Goal: Obtain resource: Download file/media

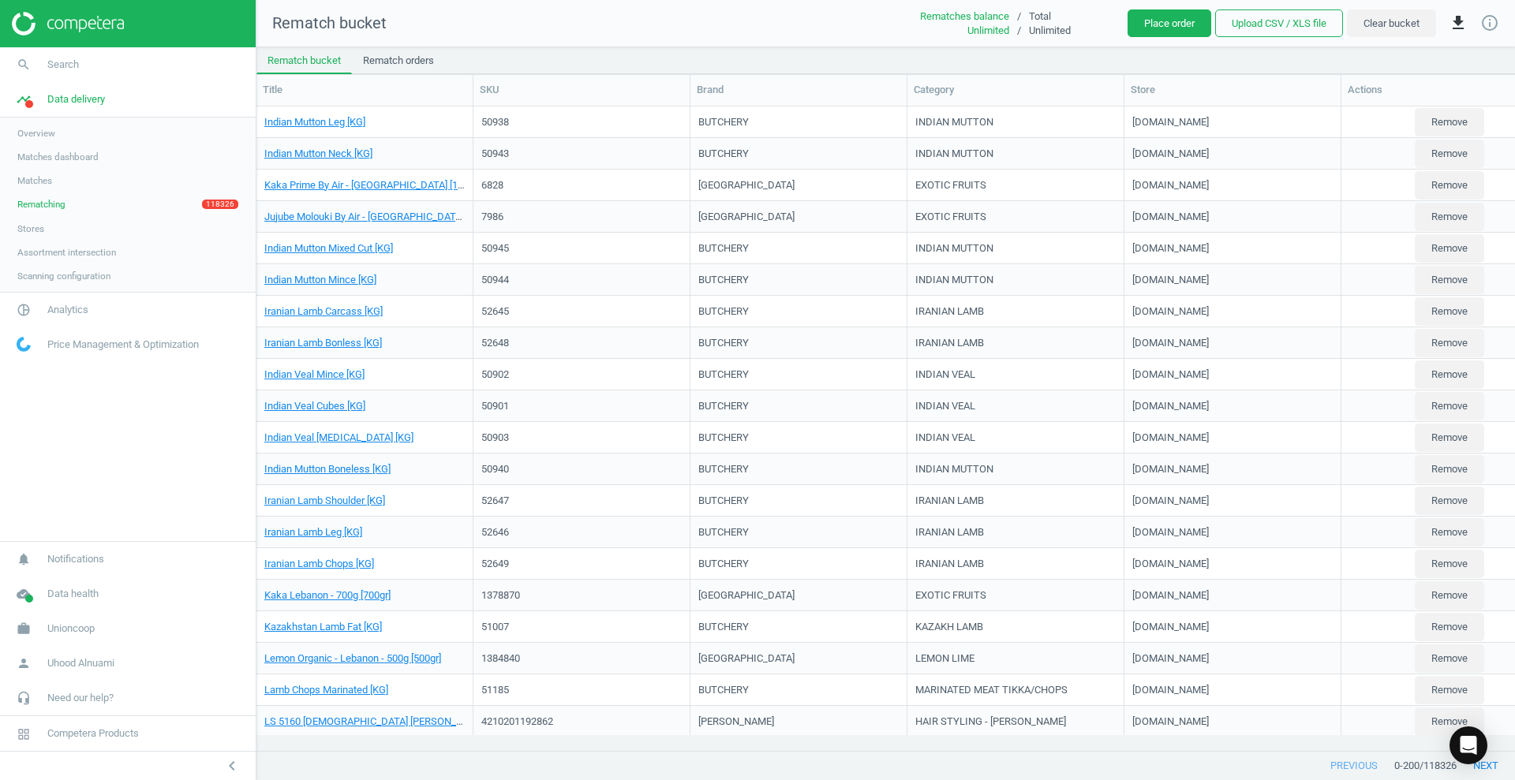
scroll to position [614, 1243]
click at [43, 313] on span "pie_chart_outlined" at bounding box center [23, 310] width 47 height 35
click at [39, 217] on span "Price index" at bounding box center [39, 215] width 45 height 13
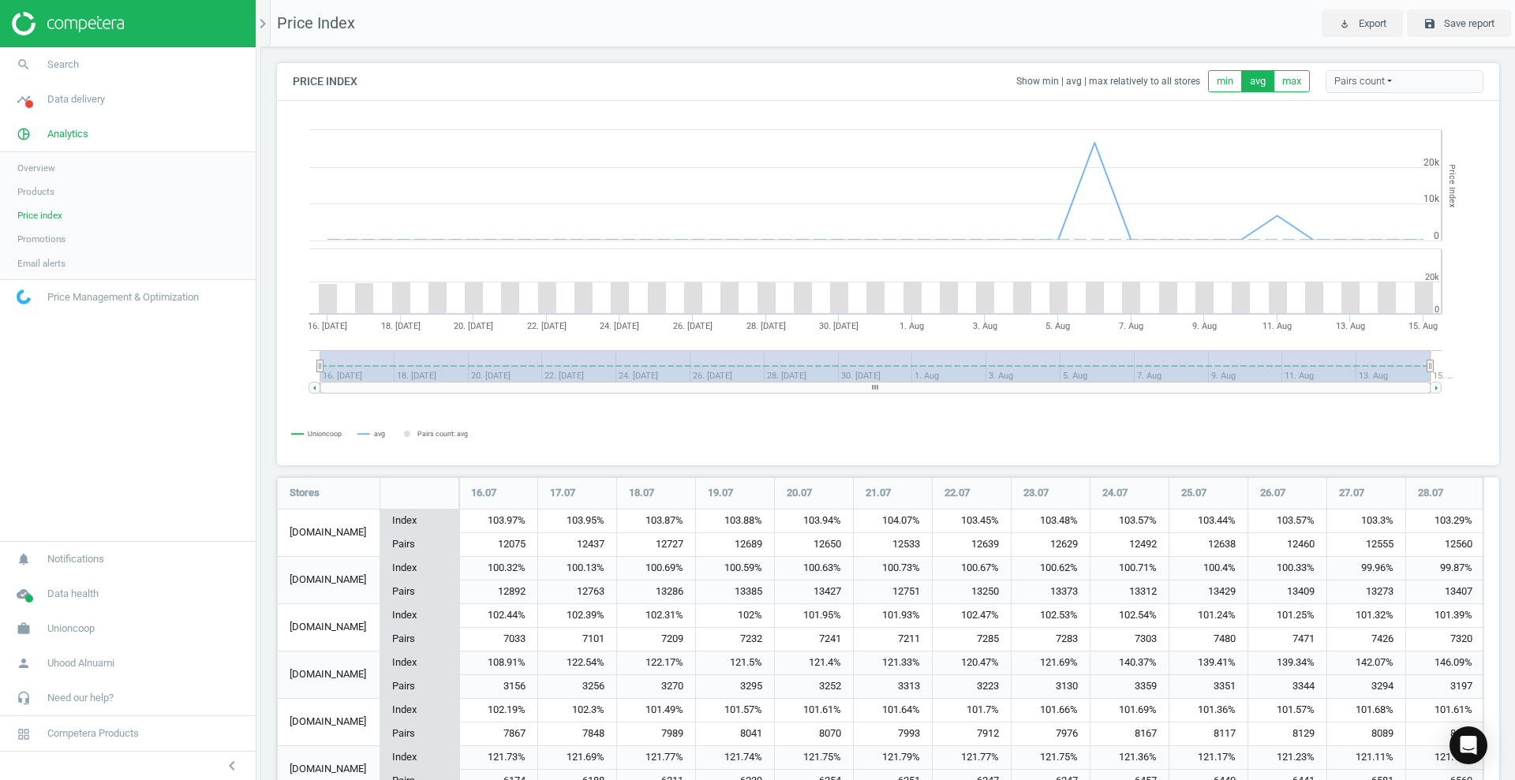
scroll to position [92, 0]
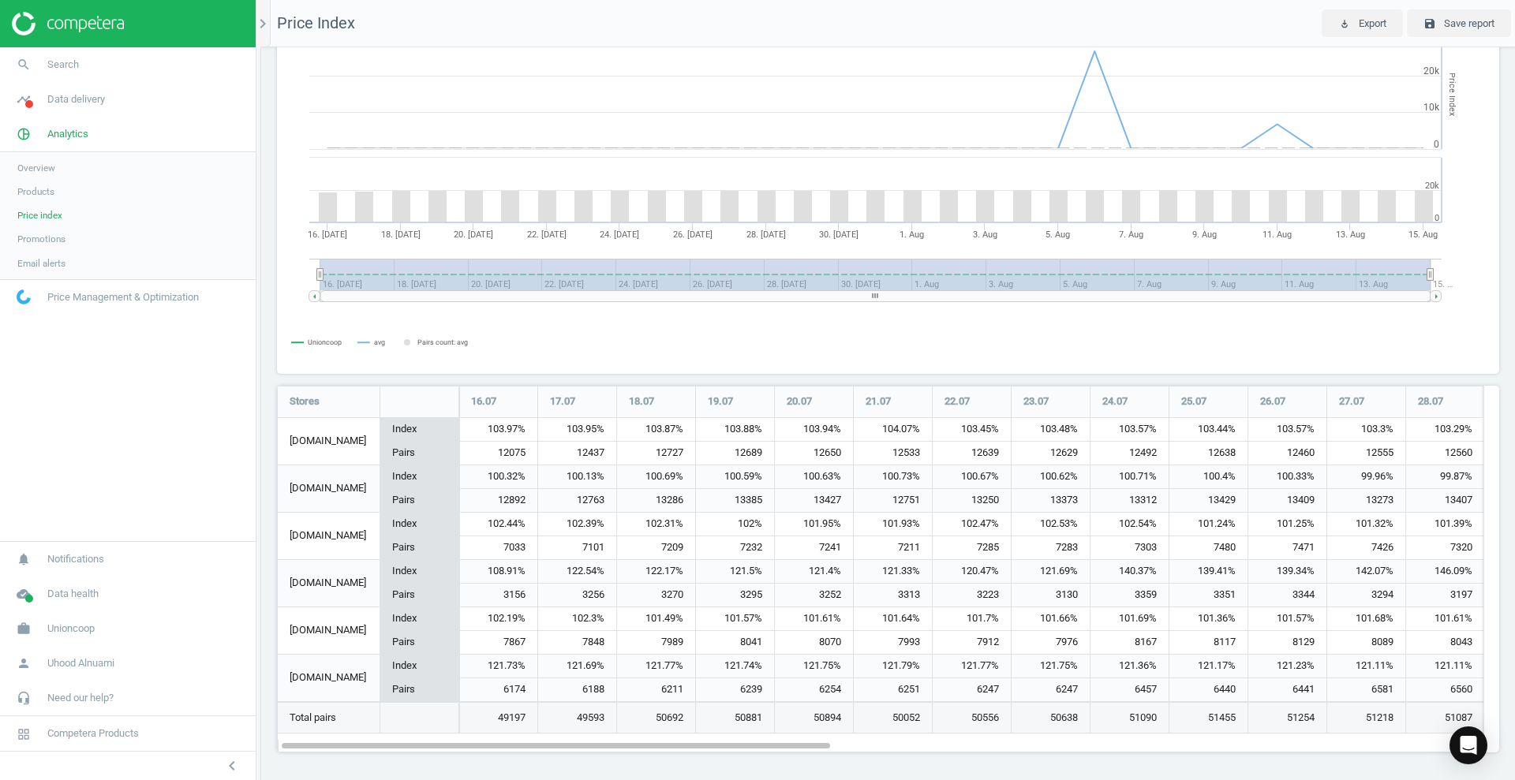
click at [103, 235] on link "Promotions" at bounding box center [128, 239] width 256 height 24
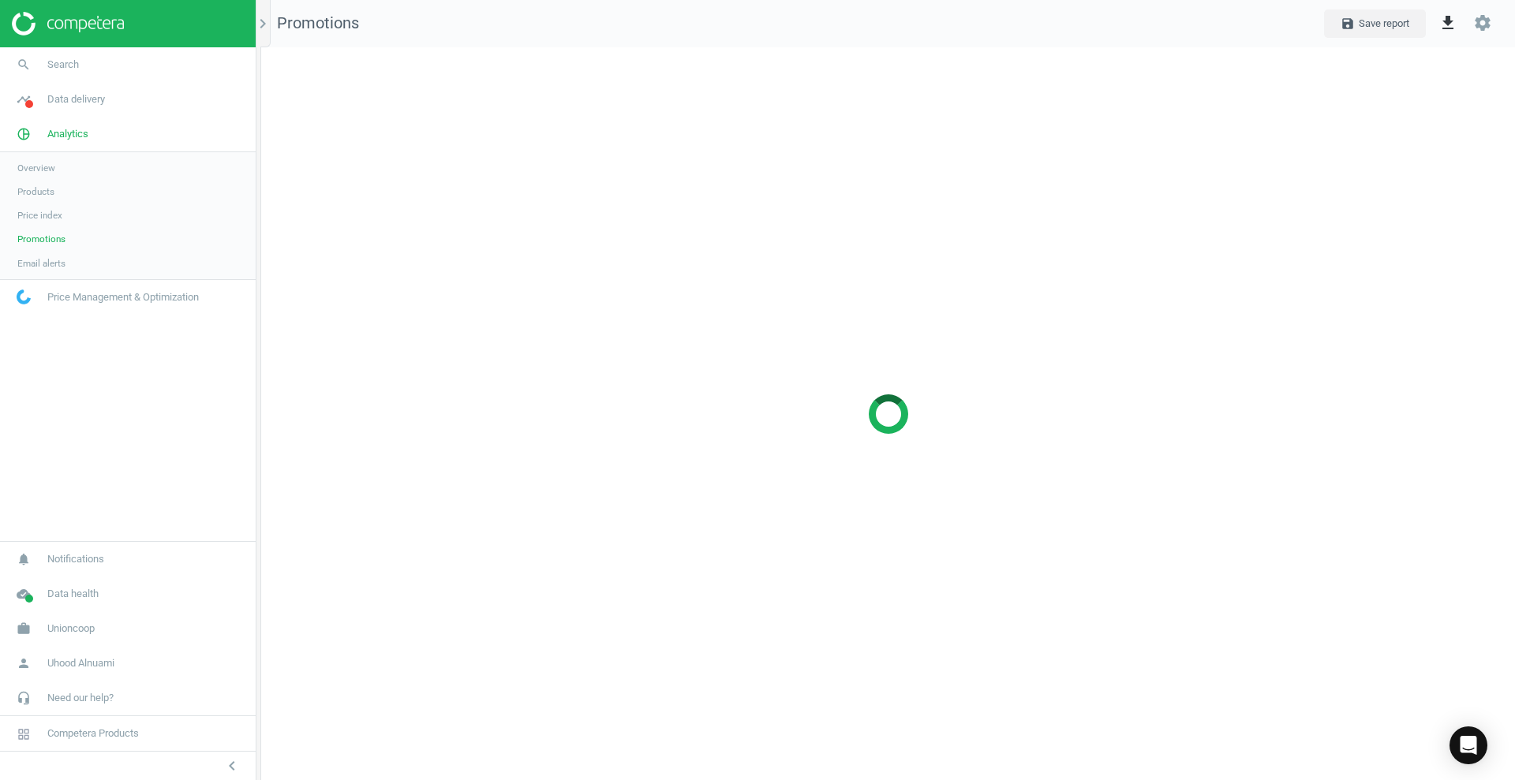
scroll to position [764, 1284]
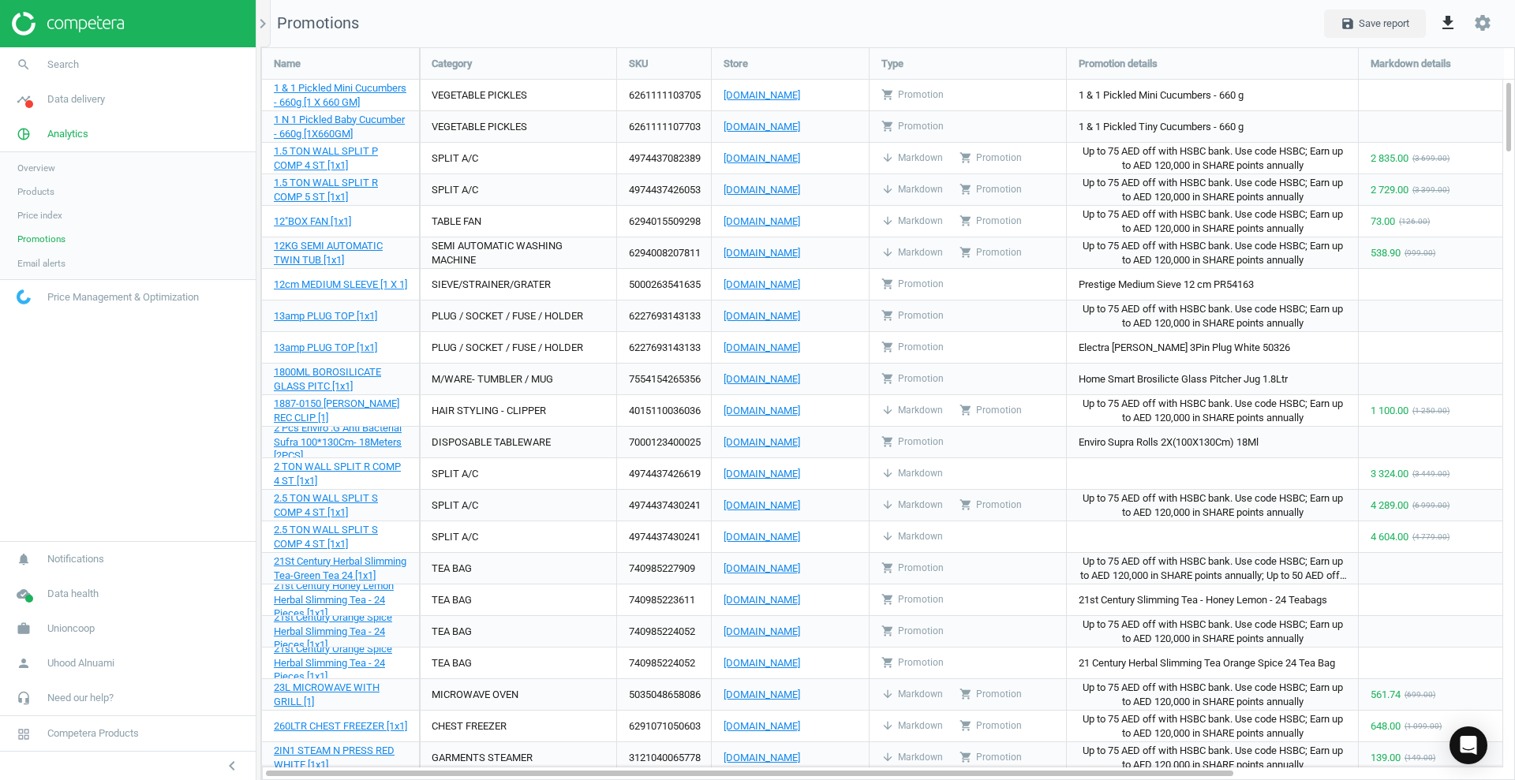
click at [67, 192] on link "Products" at bounding box center [128, 192] width 256 height 24
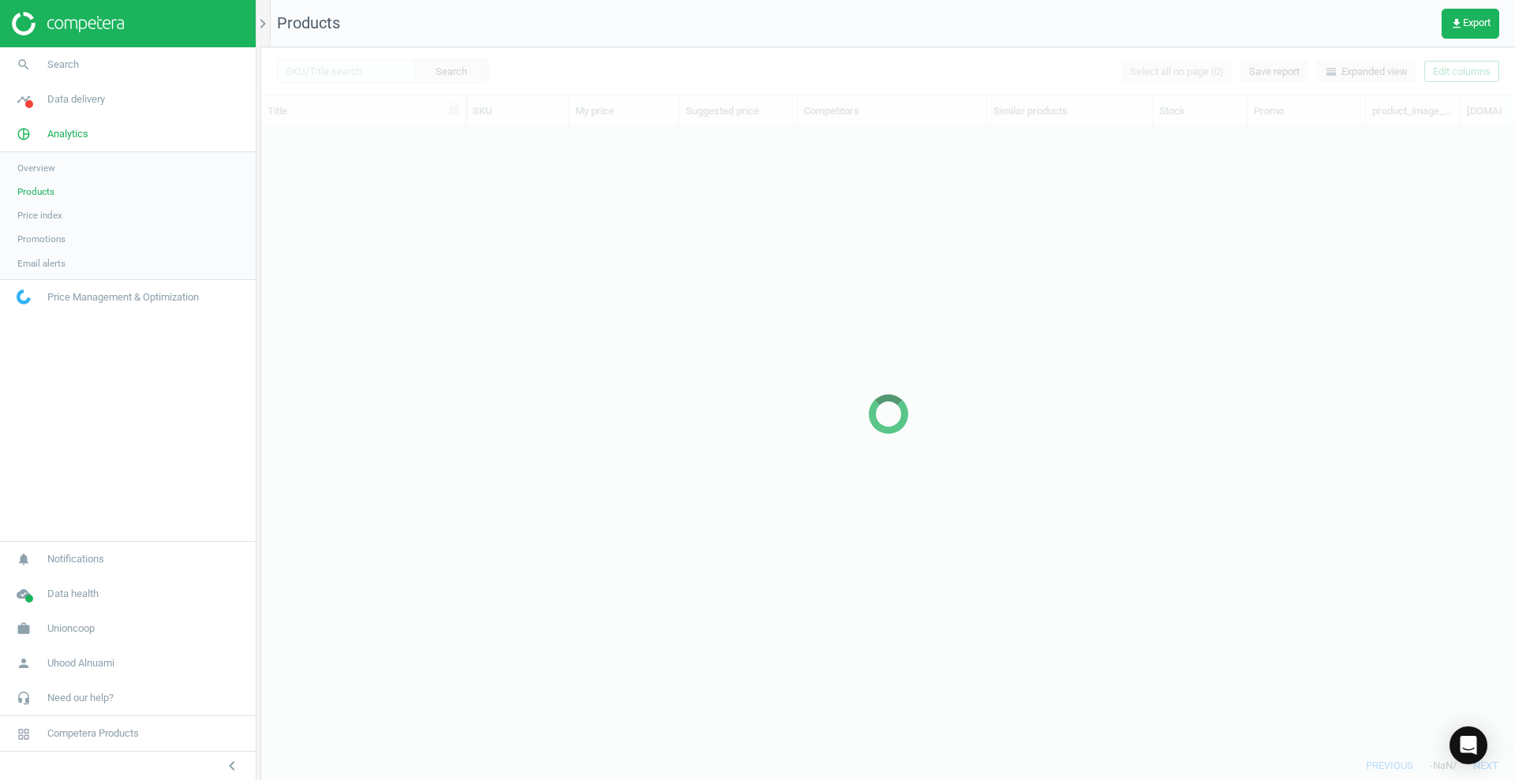
scroll to position [593, 1239]
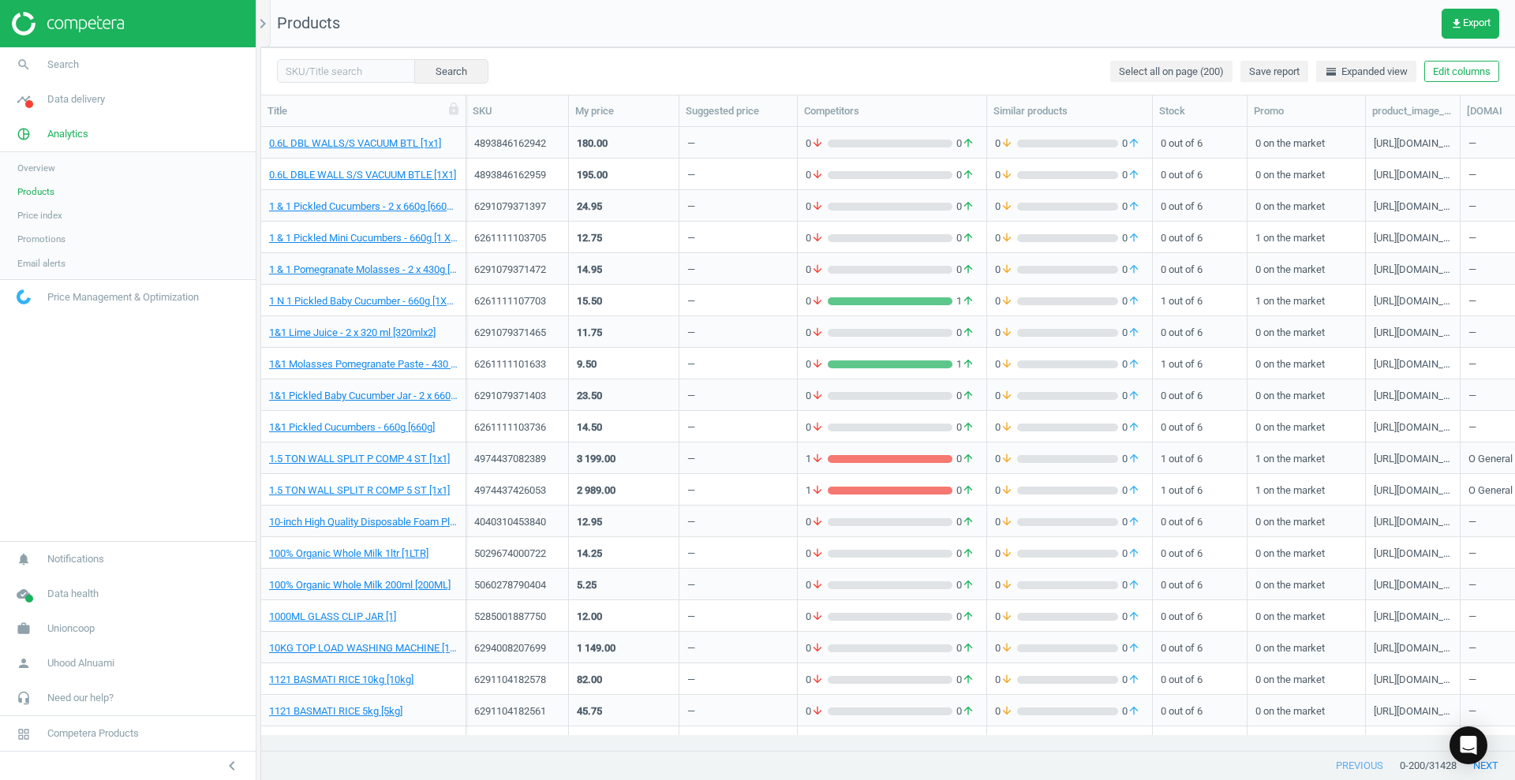
click at [33, 166] on span "Overview" at bounding box center [36, 168] width 38 height 13
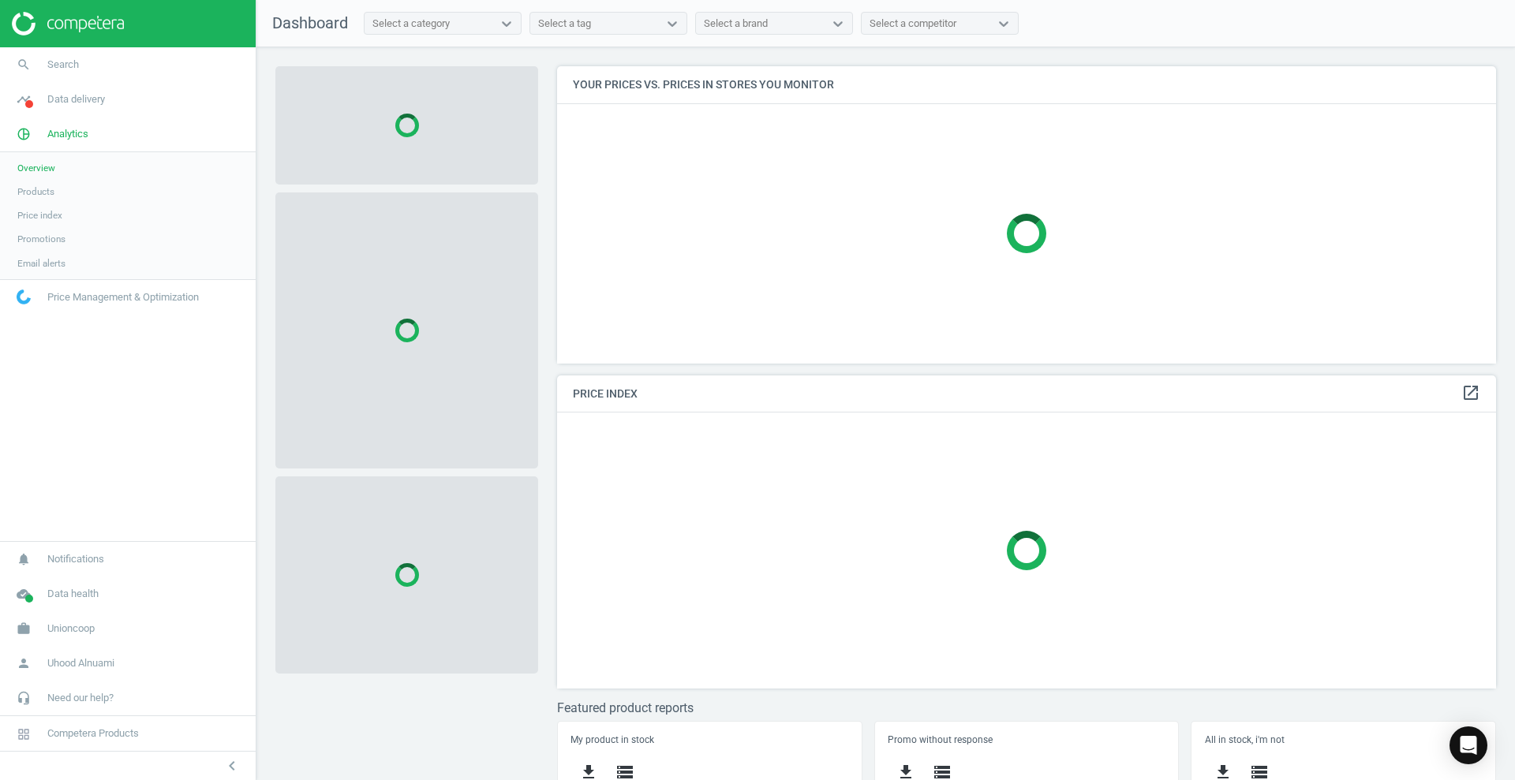
scroll to position [327, 955]
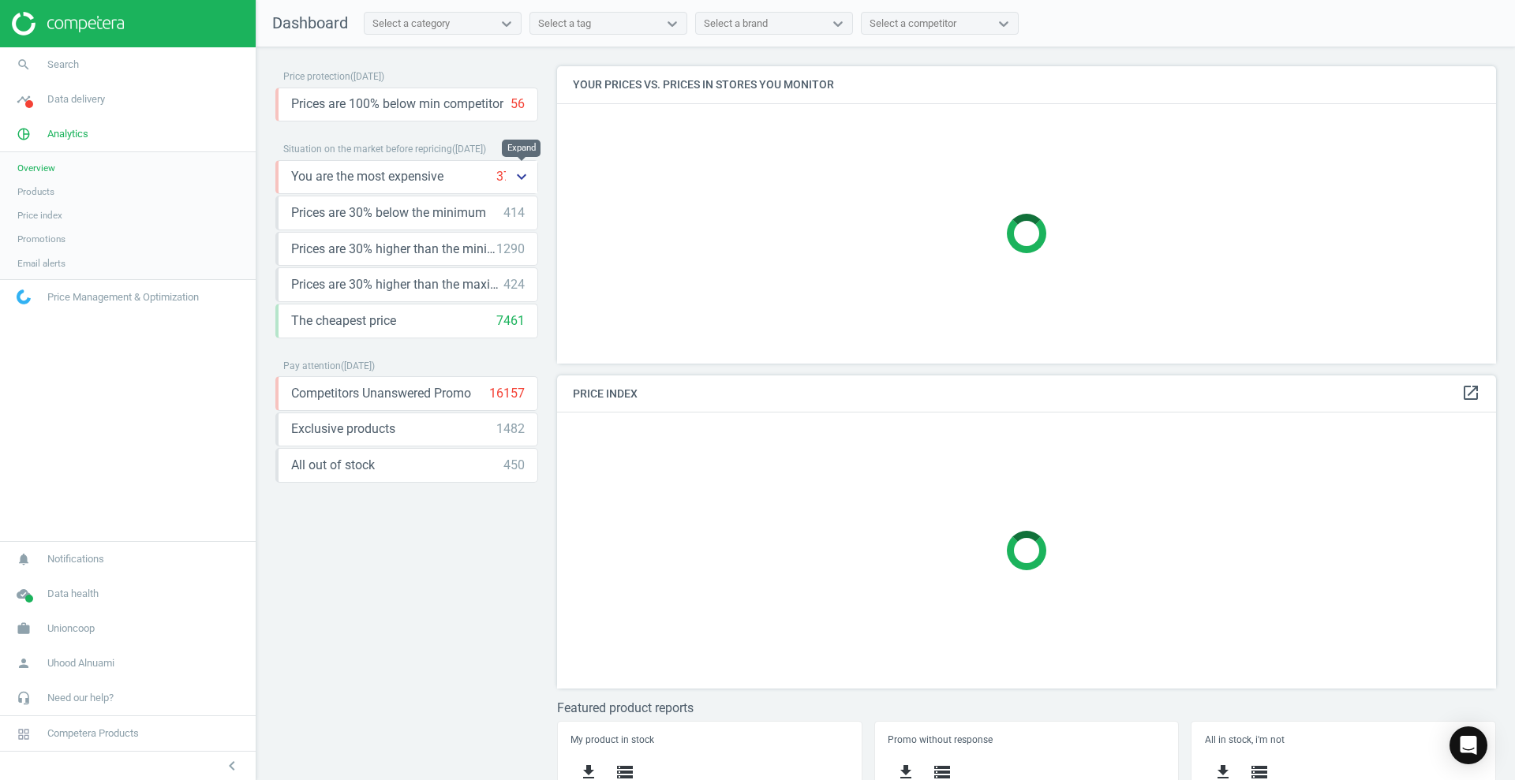
click at [514, 180] on icon "keyboard_arrow_down" at bounding box center [521, 176] width 19 height 19
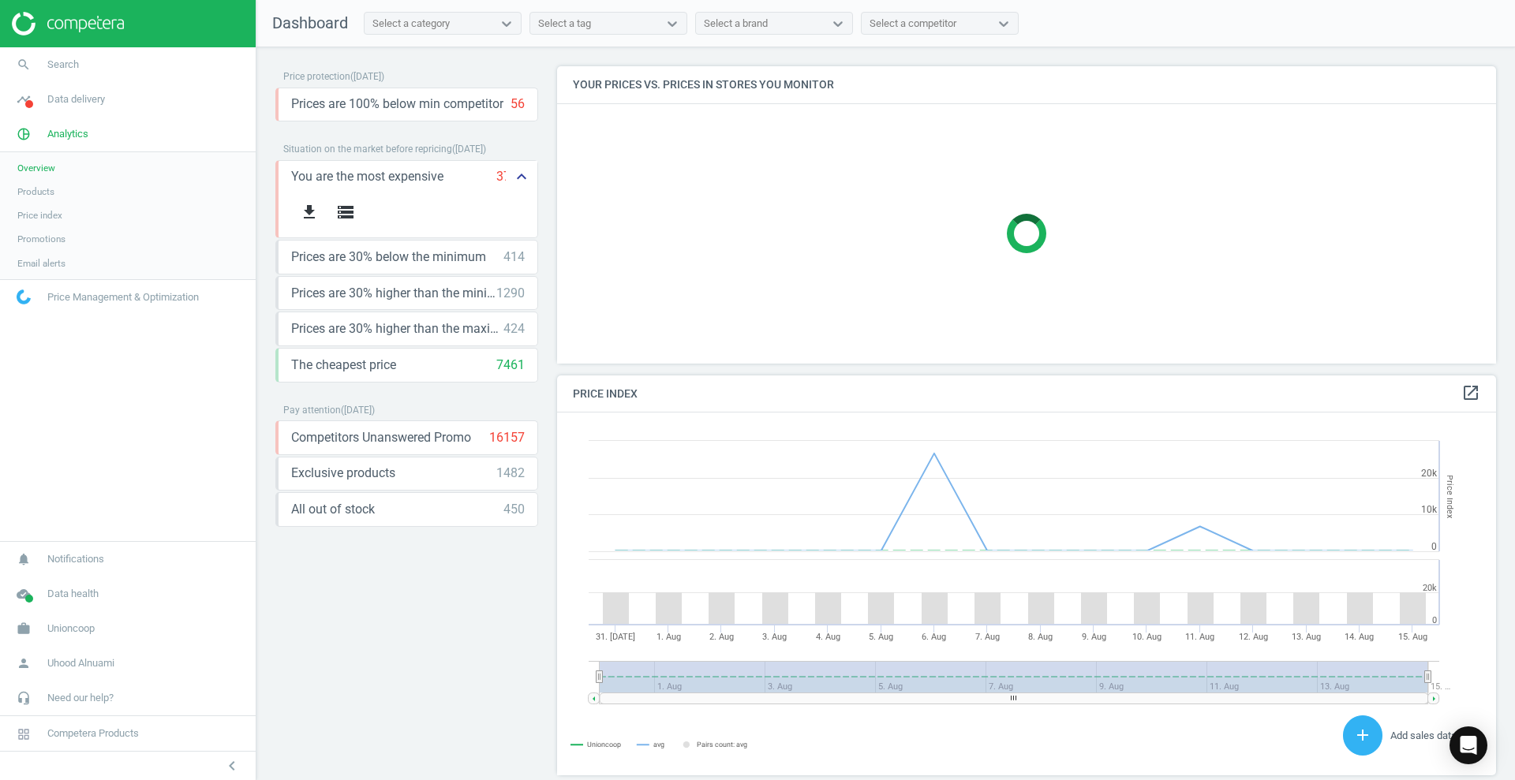
scroll to position [394, 955]
click at [342, 208] on icon "storage" at bounding box center [345, 212] width 19 height 19
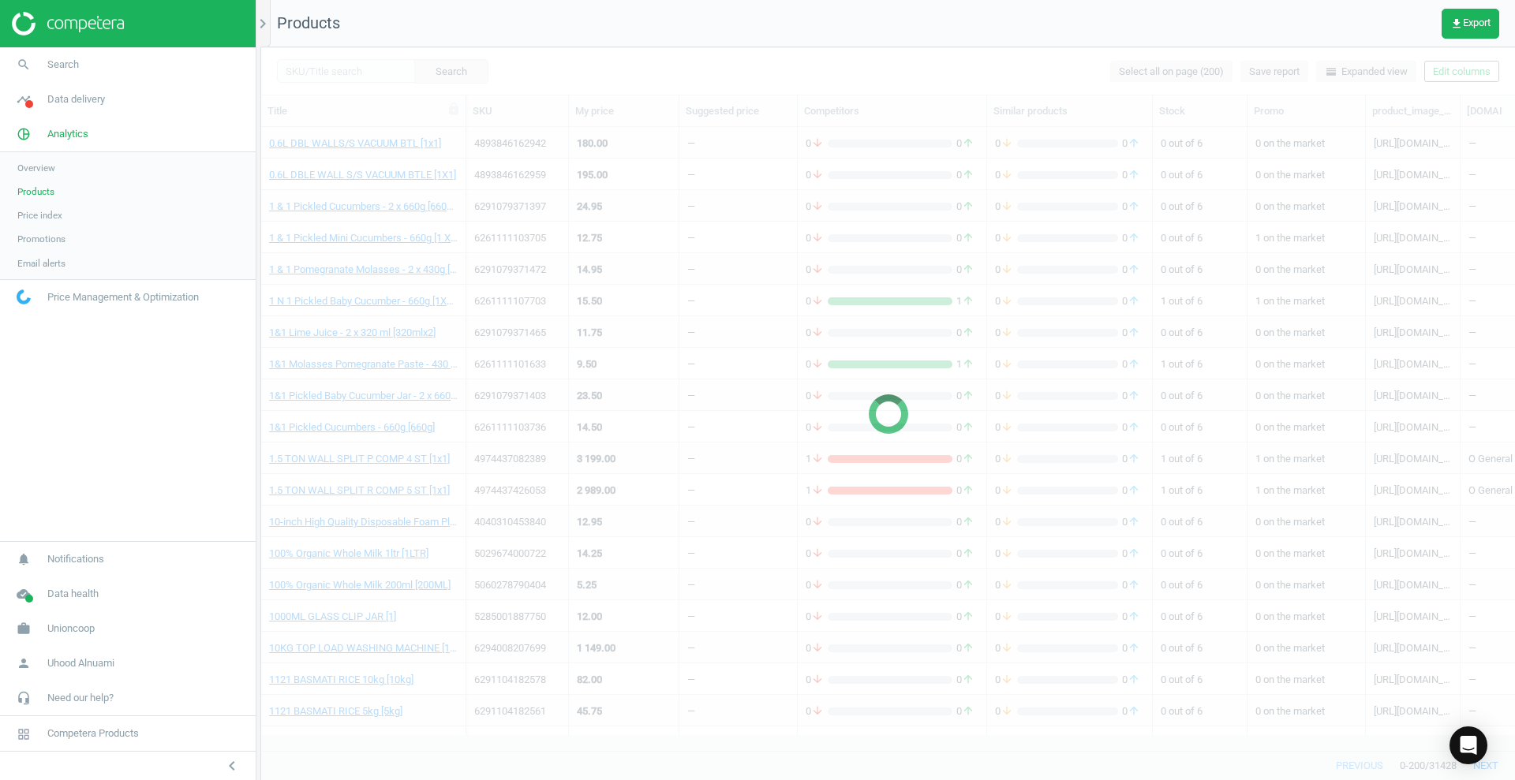
scroll to position [593, 1239]
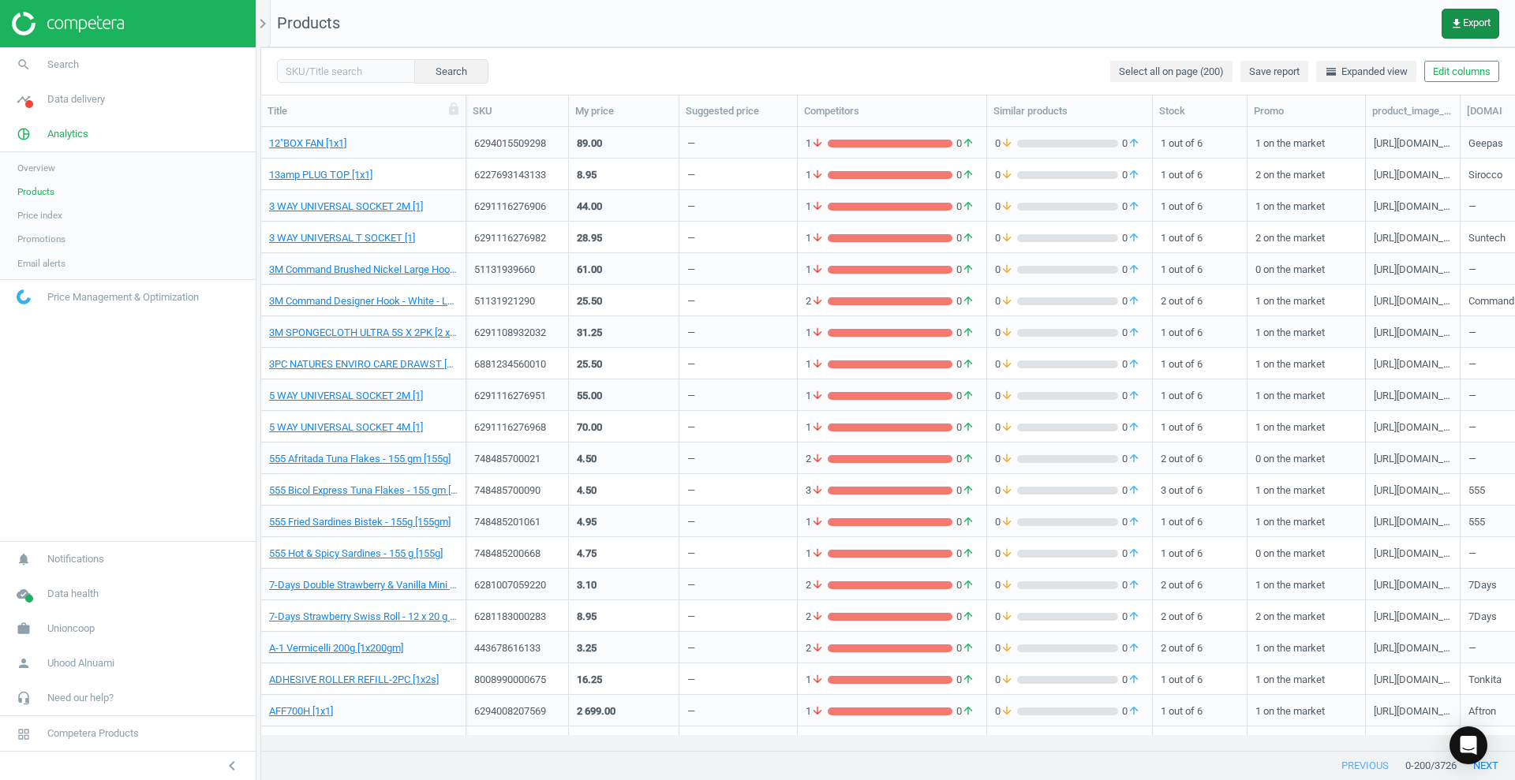
click at [1459, 26] on icon "get_app" at bounding box center [1456, 23] width 13 height 13
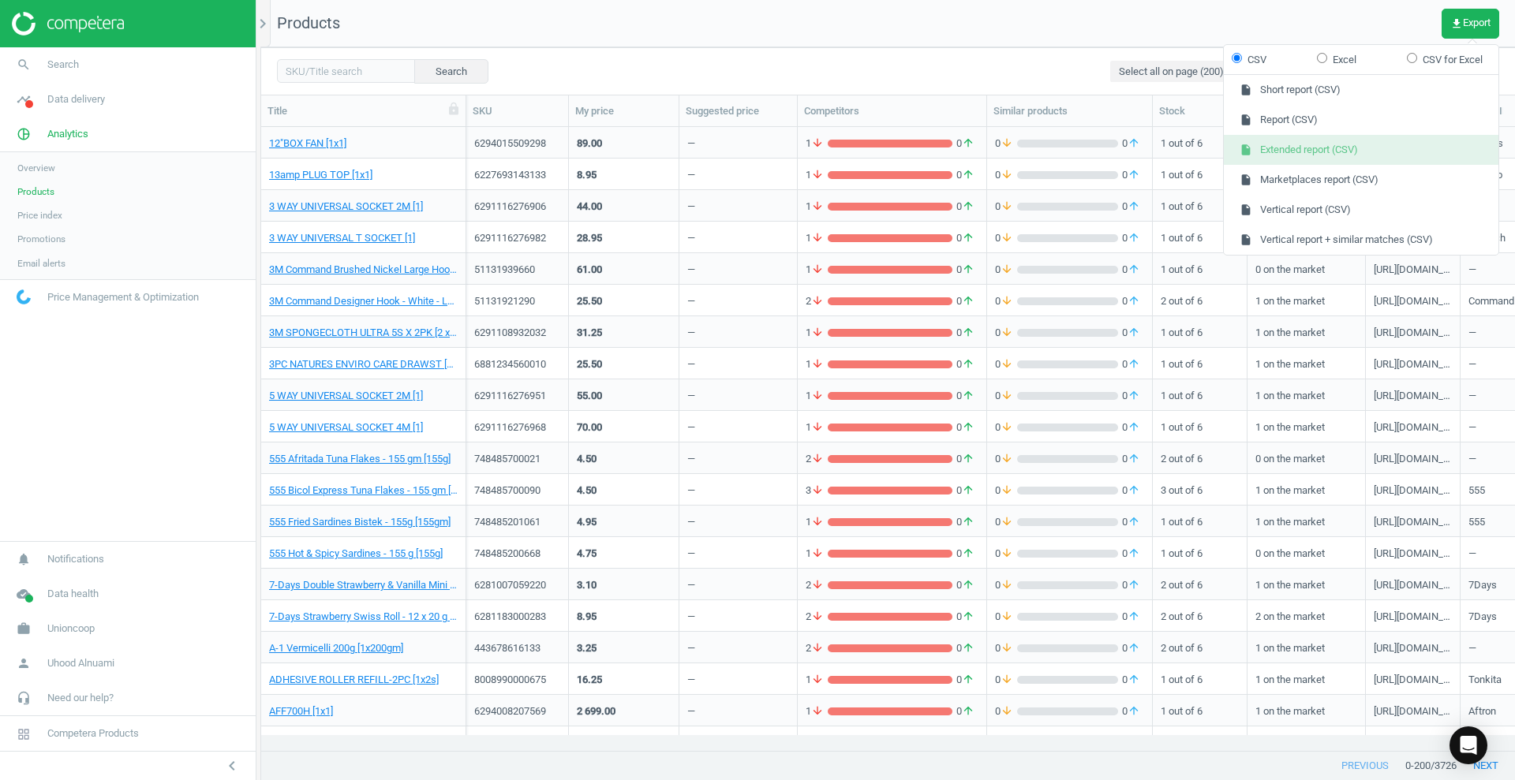
click at [1303, 147] on button "insert_drive_file Extended report (CSV)" at bounding box center [1361, 150] width 275 height 30
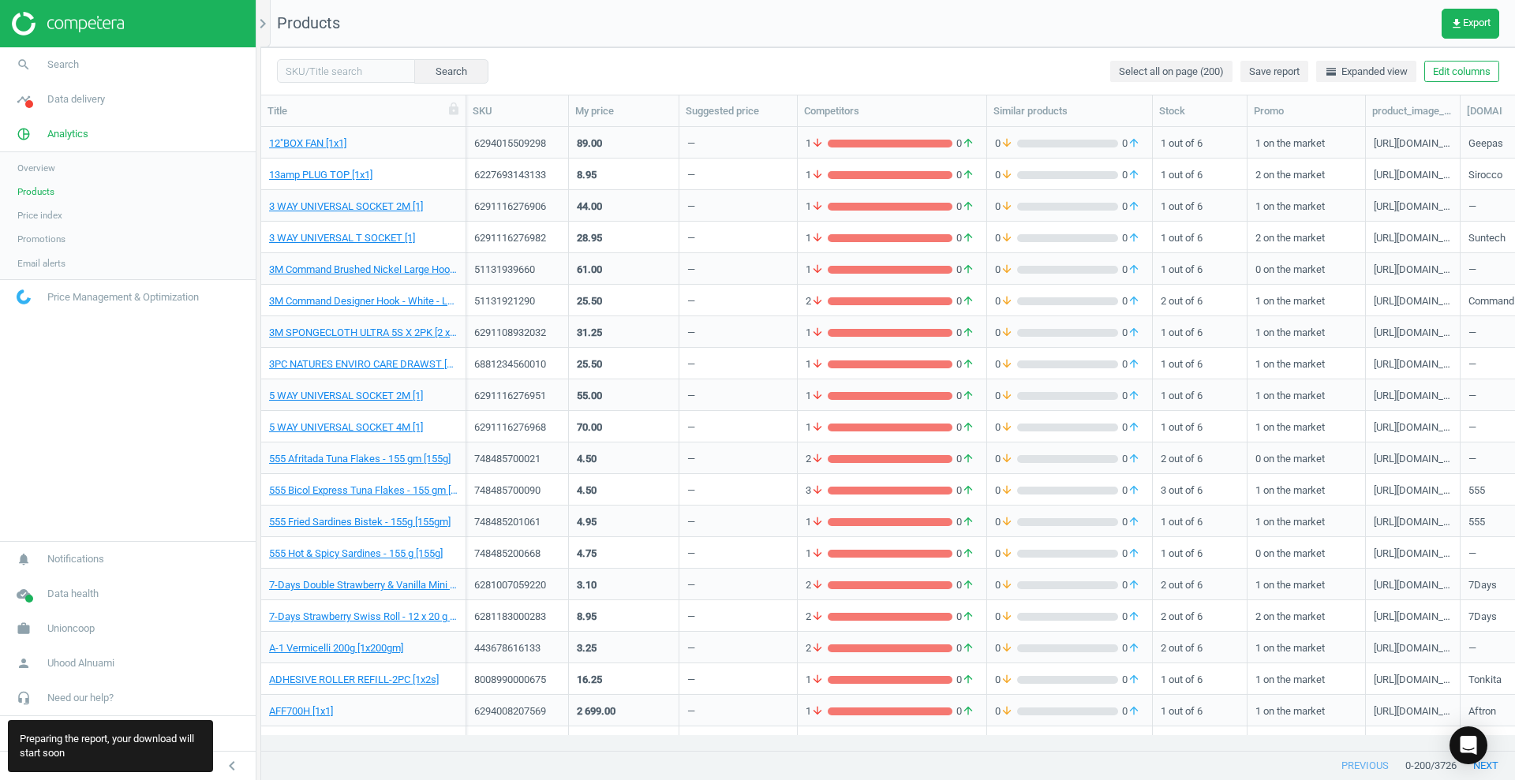
click at [44, 195] on span "Products" at bounding box center [35, 191] width 37 height 13
click at [44, 174] on link "Overview" at bounding box center [128, 168] width 256 height 24
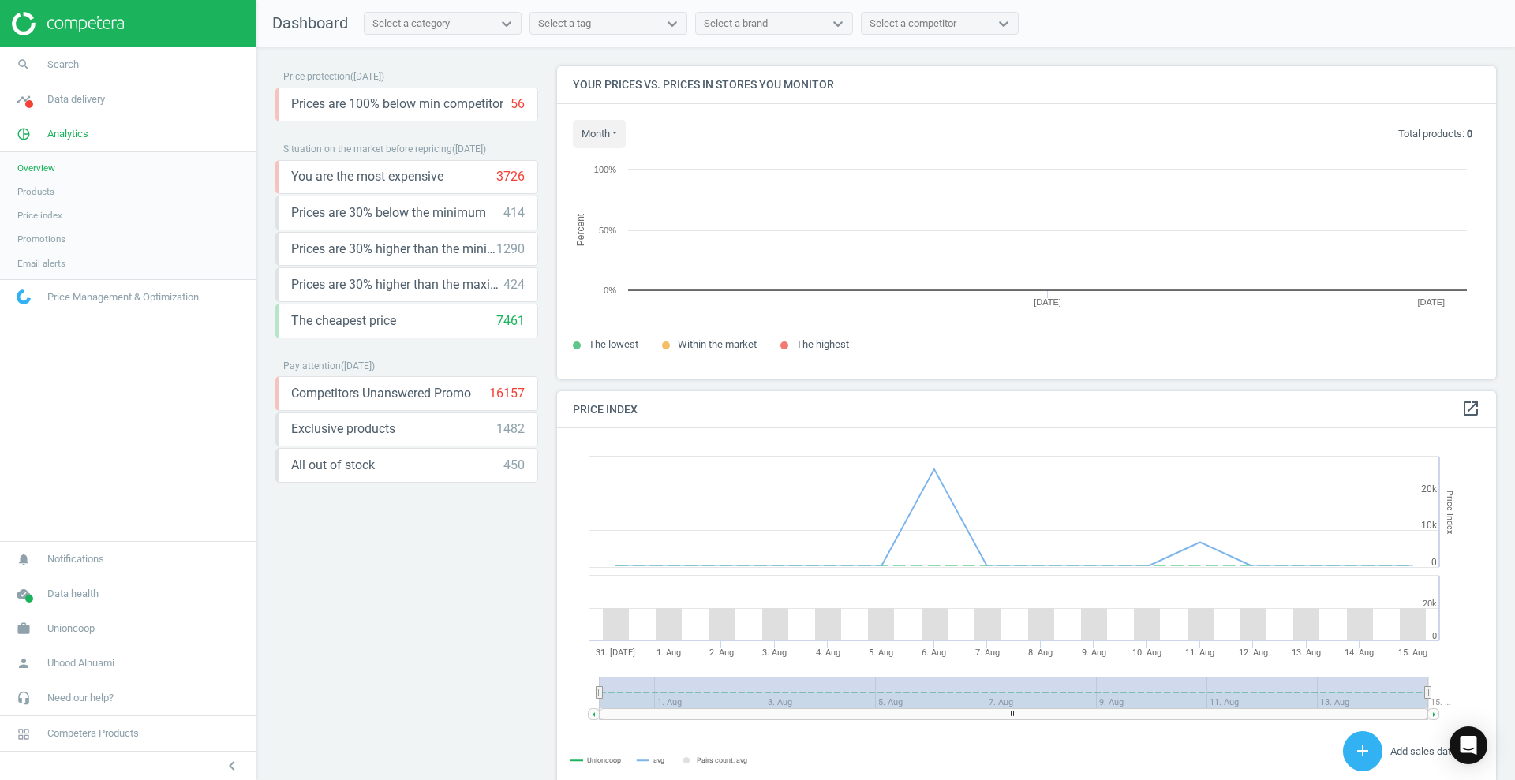
scroll to position [394, 955]
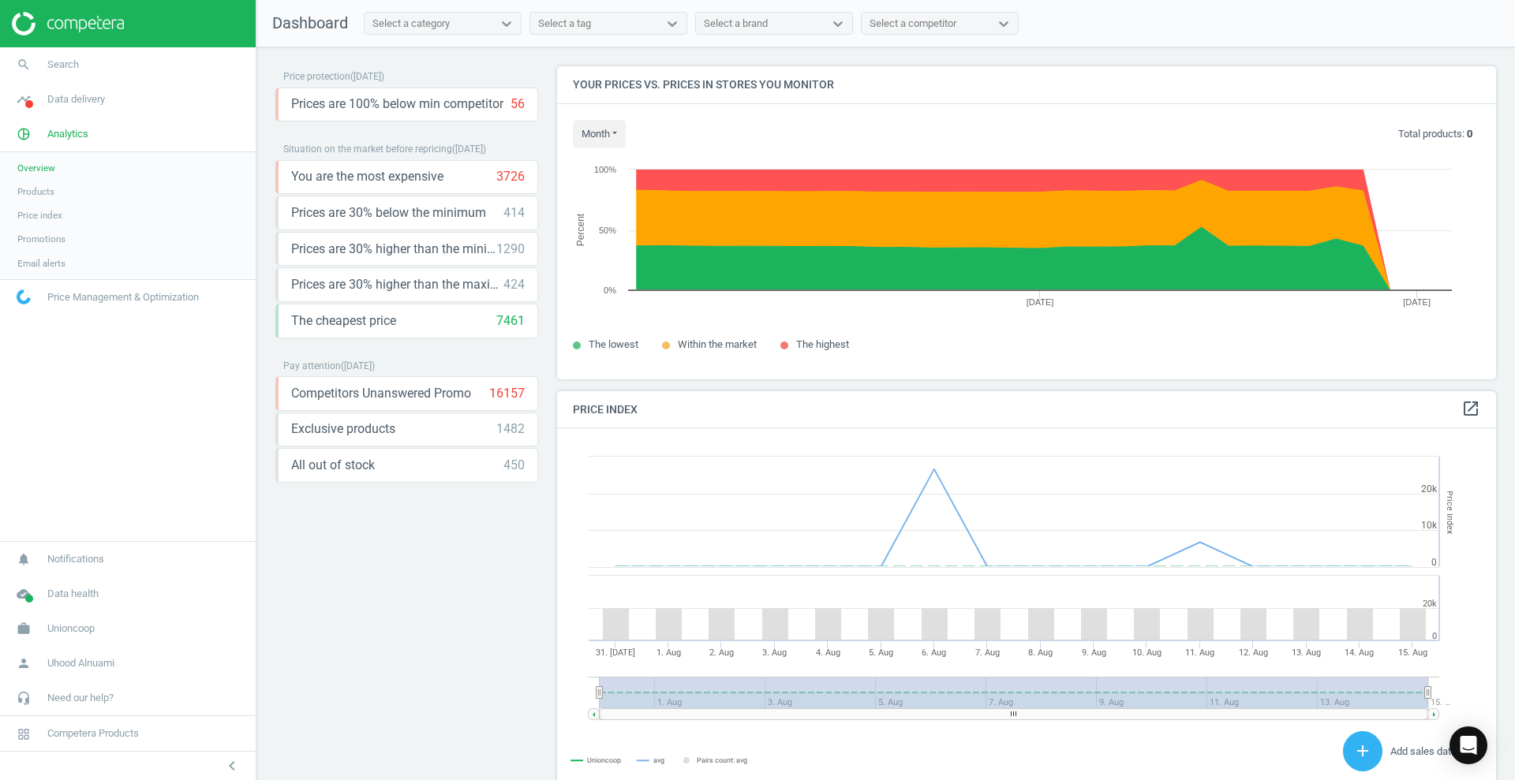
click at [813, 353] on div "The highest" at bounding box center [826, 345] width 92 height 38
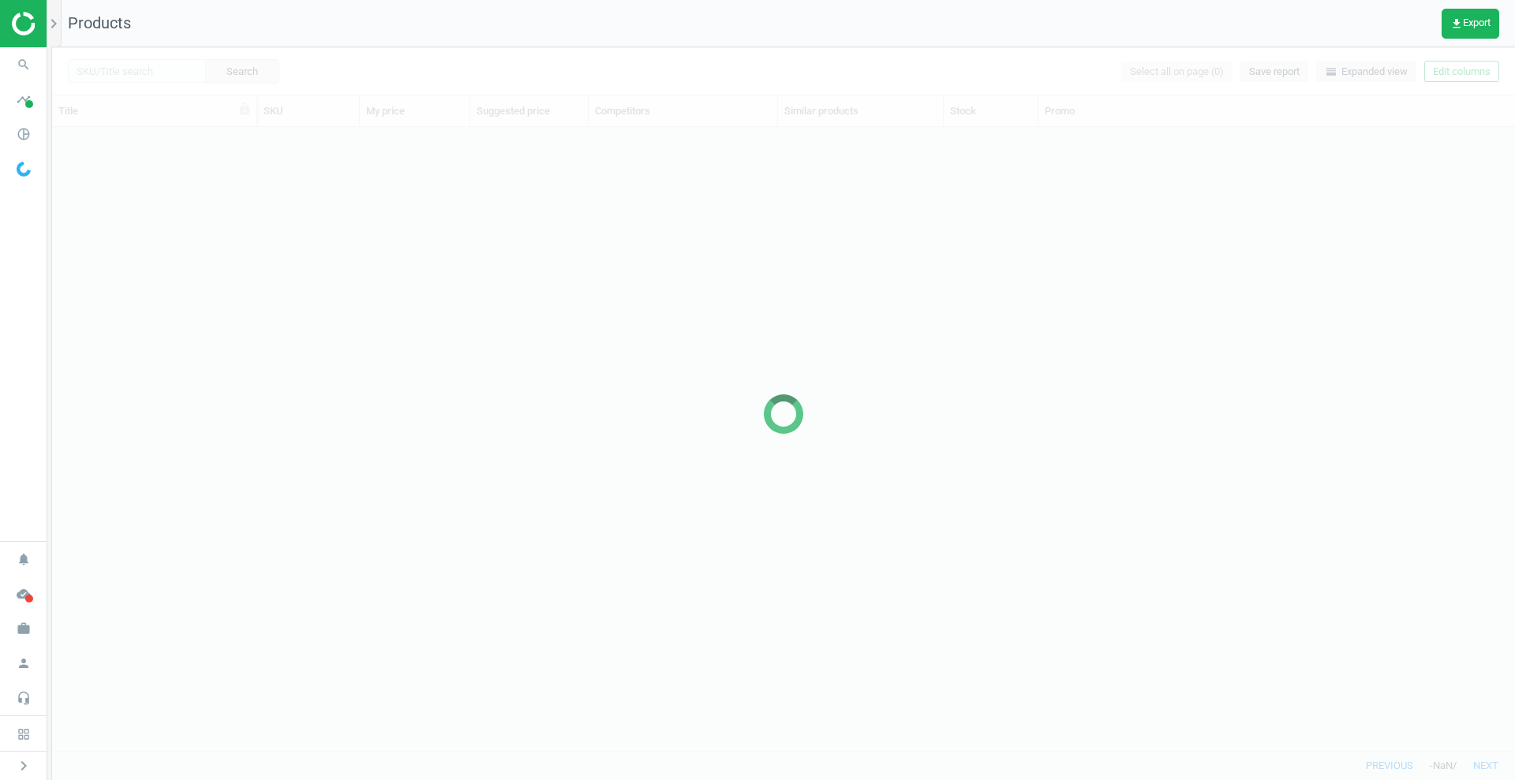
scroll to position [593, 1448]
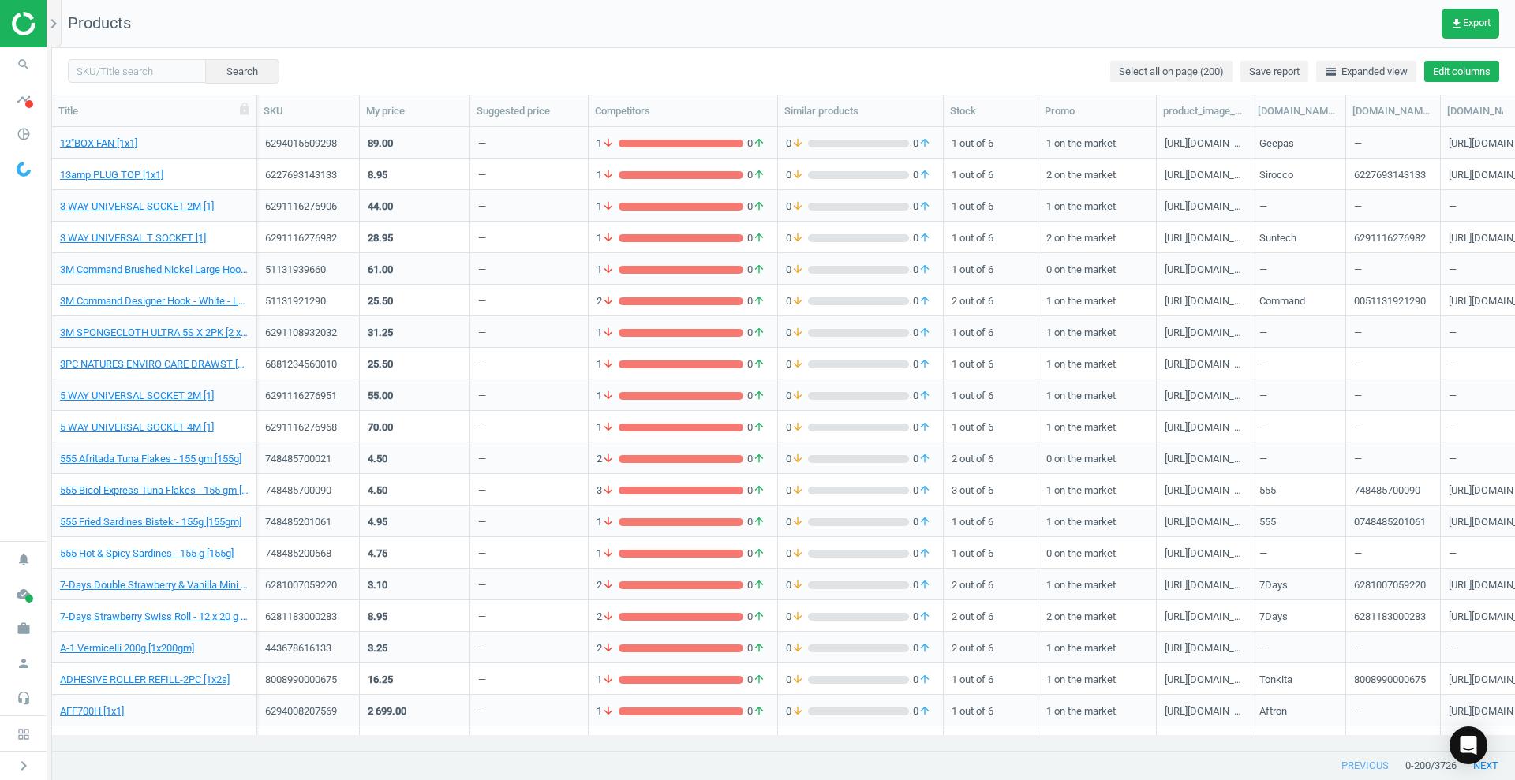
click at [1455, 63] on button "Edit columns" at bounding box center [1461, 72] width 75 height 22
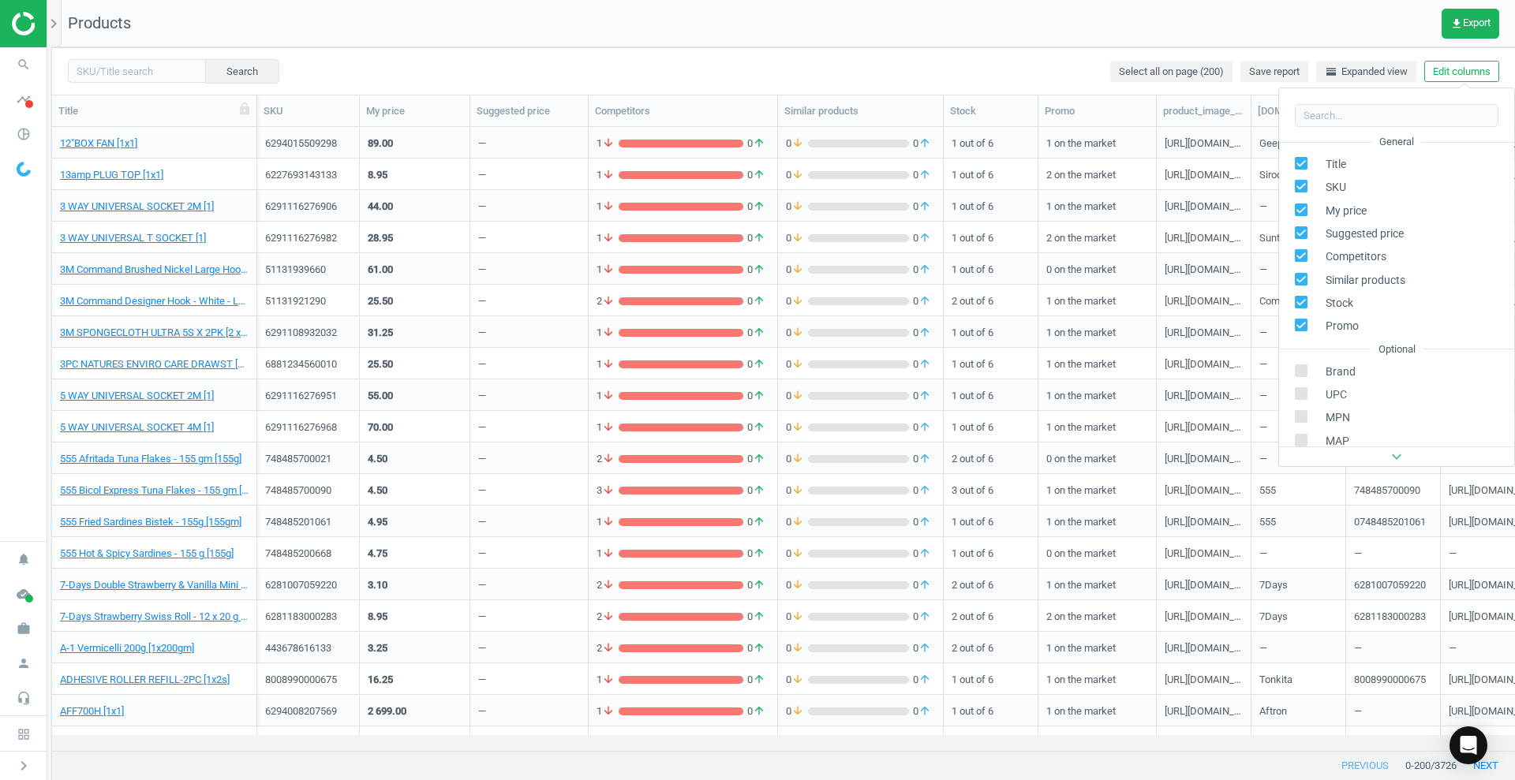
click at [1305, 232] on input "checkbox" at bounding box center [1301, 233] width 10 height 10
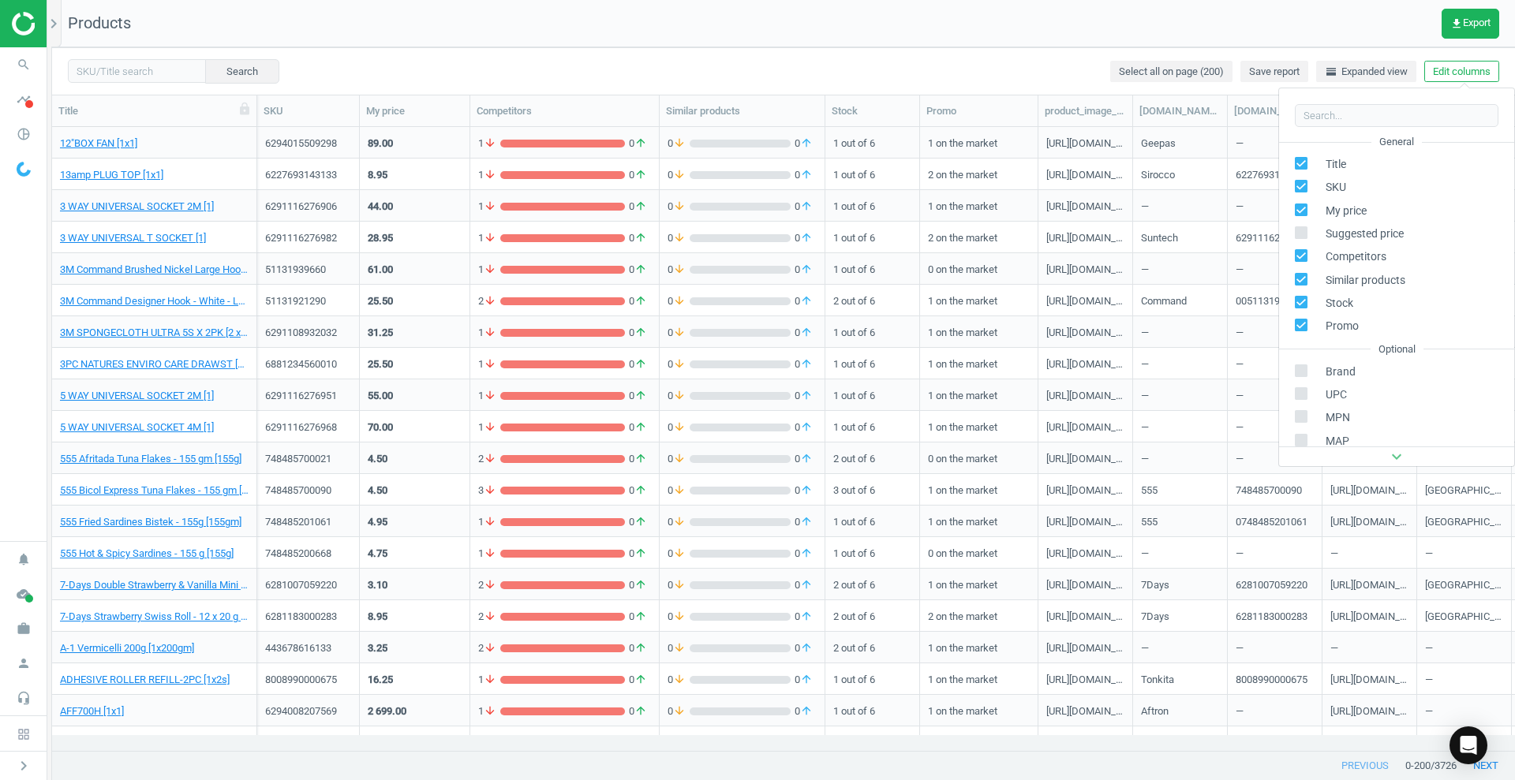
click at [1300, 233] on input "checkbox" at bounding box center [1301, 233] width 10 height 10
checkbox input "true"
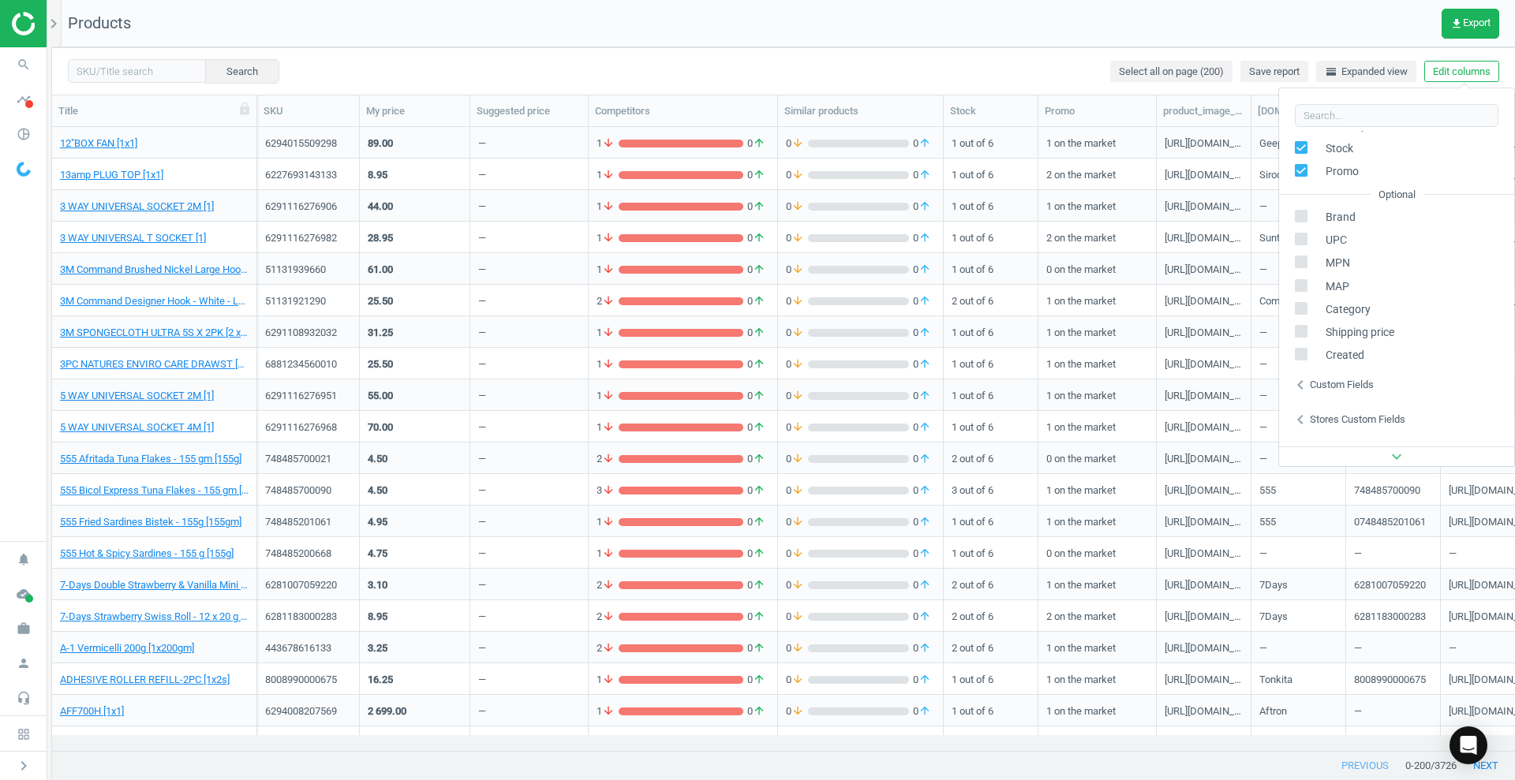
scroll to position [156, 0]
click at [1501, 50] on div "Search Select all on page (200) Save report horizontal_split Expanded view Edit…" at bounding box center [783, 70] width 1463 height 47
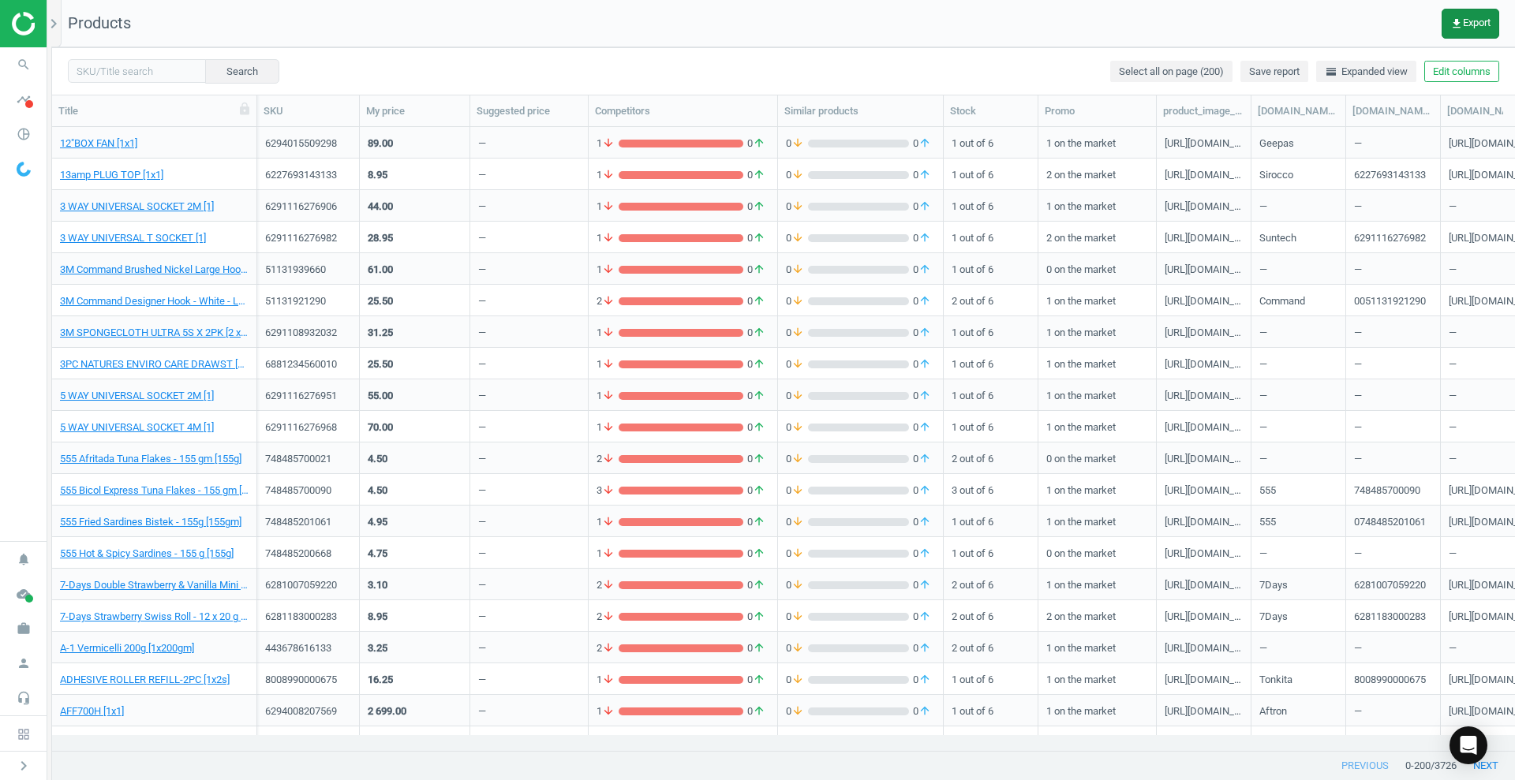
click at [1474, 29] on button "get_app Export" at bounding box center [1470, 24] width 58 height 30
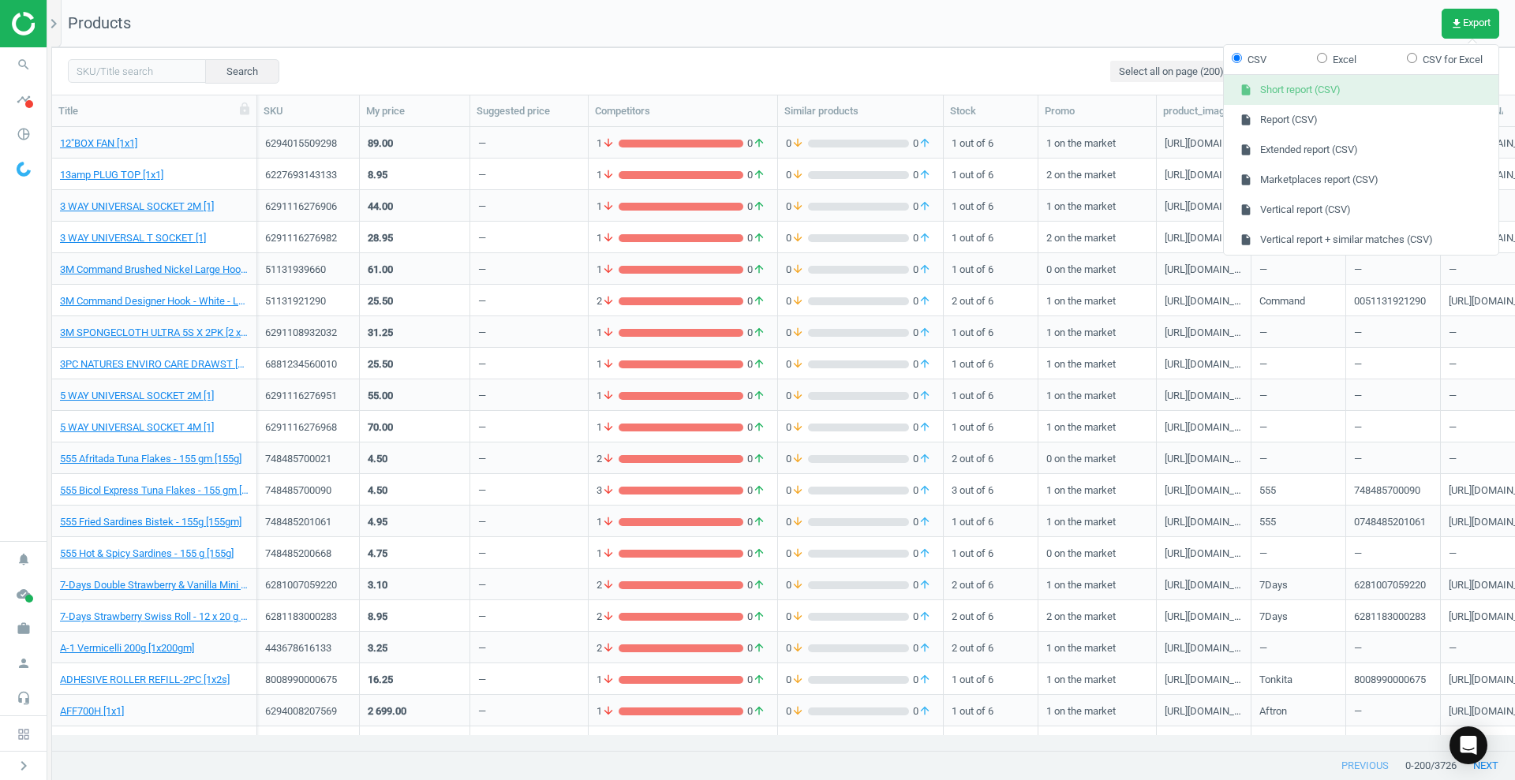
click at [1311, 86] on button "insert_drive_file Short report (CSV)" at bounding box center [1361, 90] width 275 height 30
